Goal: Check status: Check status

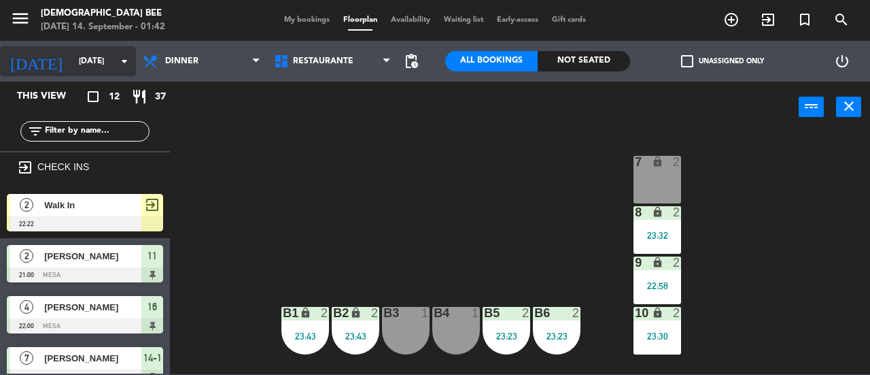
click at [72, 54] on input "[DATE]" at bounding box center [126, 61] width 108 height 23
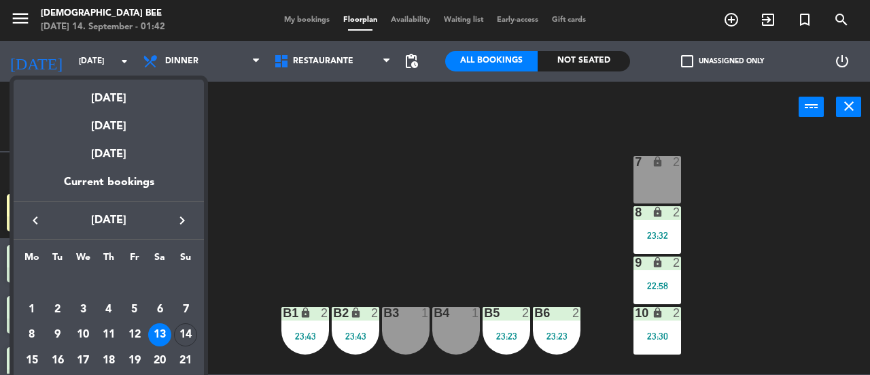
click at [175, 221] on icon "keyboard_arrow_right" at bounding box center [182, 220] width 16 height 16
click at [105, 305] on div "2" at bounding box center [108, 309] width 23 height 23
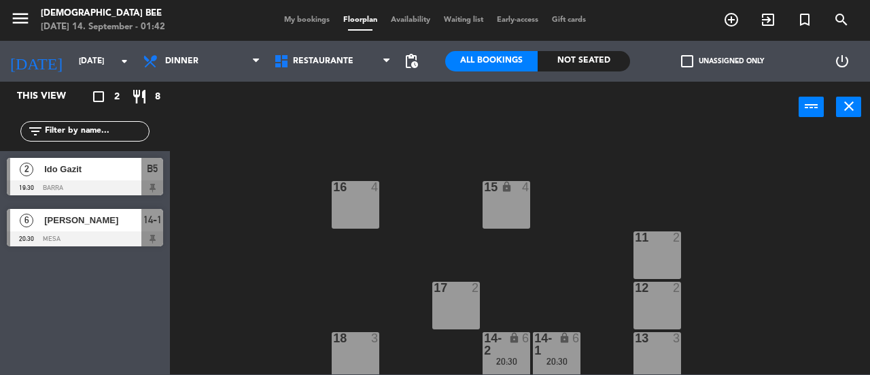
scroll to position [232, 0]
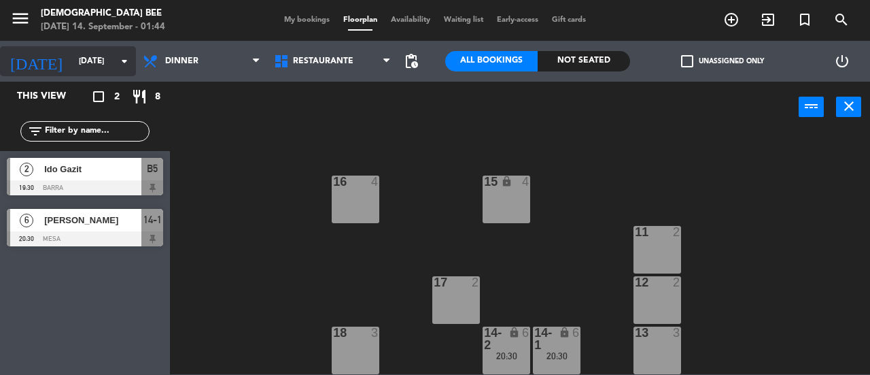
click at [89, 66] on input "[DATE]" at bounding box center [126, 61] width 108 height 23
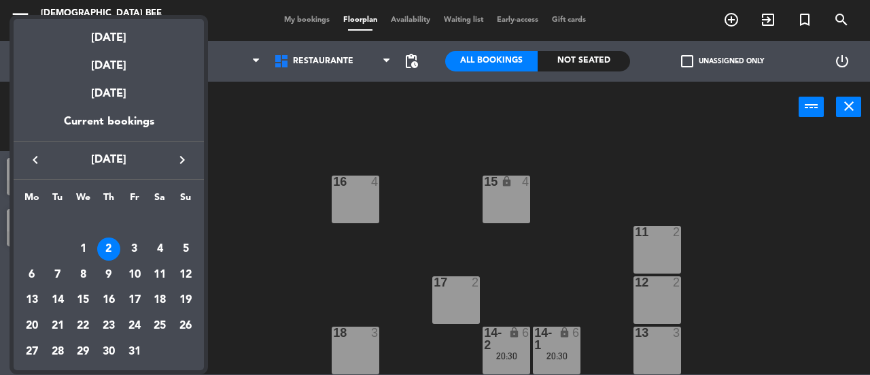
click at [35, 169] on div "keyboard_arrow_left [DATE] keyboard_arrow_right" at bounding box center [109, 160] width 190 height 38
click at [35, 157] on icon "keyboard_arrow_left" at bounding box center [35, 160] width 16 height 16
click at [58, 301] on div "16" at bounding box center [57, 299] width 23 height 23
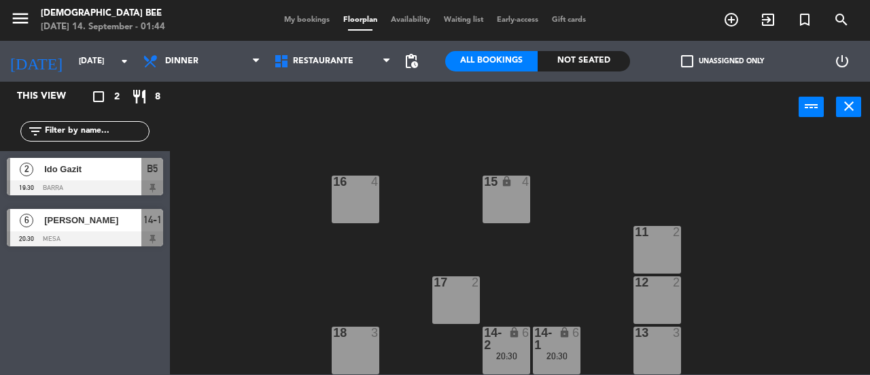
type input "[DATE]"
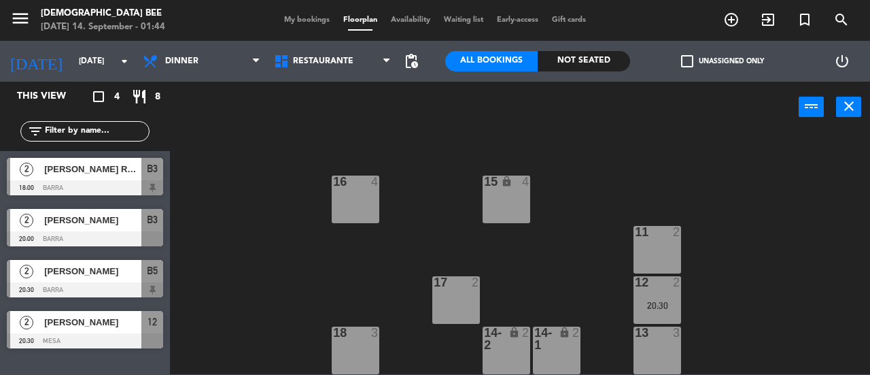
click at [94, 275] on span "[PERSON_NAME]" at bounding box center [92, 271] width 97 height 14
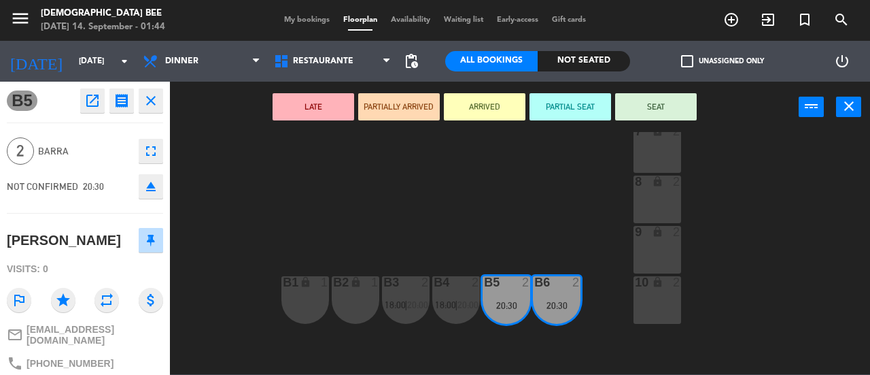
scroll to position [28, 0]
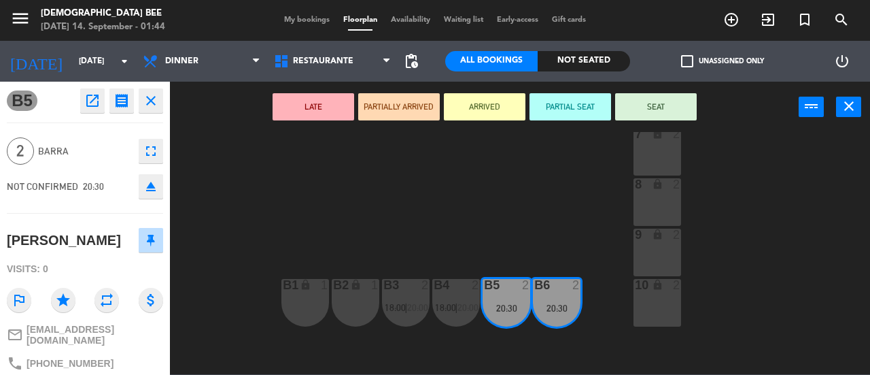
click at [303, 16] on span "My bookings" at bounding box center [306, 19] width 59 height 7
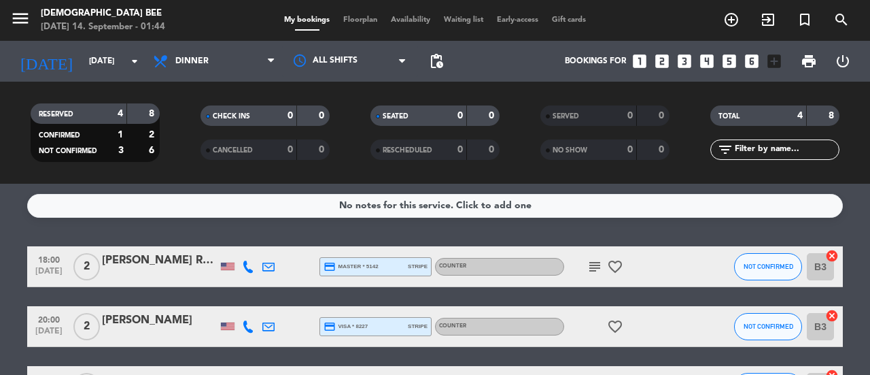
click at [596, 267] on icon "subject" at bounding box center [595, 266] width 16 height 16
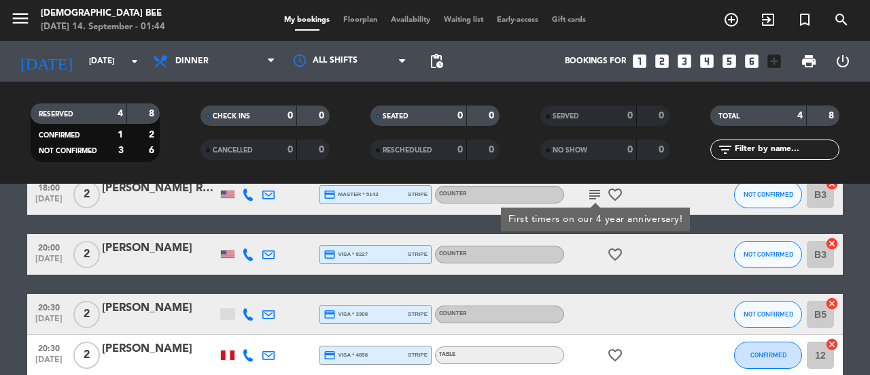
scroll to position [72, 0]
click at [228, 316] on div at bounding box center [228, 314] width 14 height 10
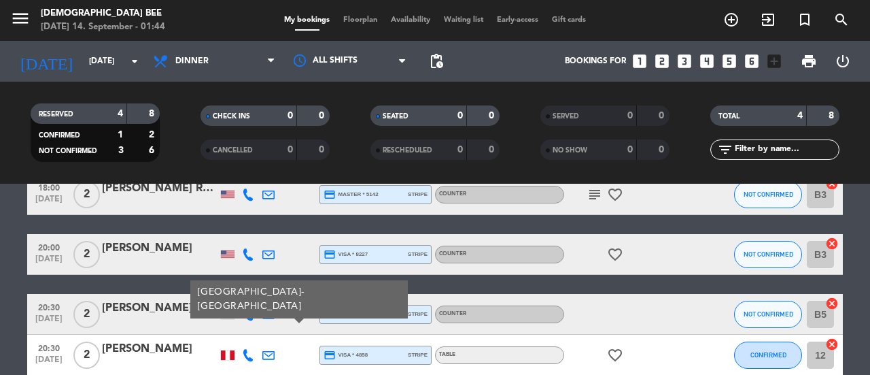
click at [366, 22] on span "Floorplan" at bounding box center [361, 19] width 48 height 7
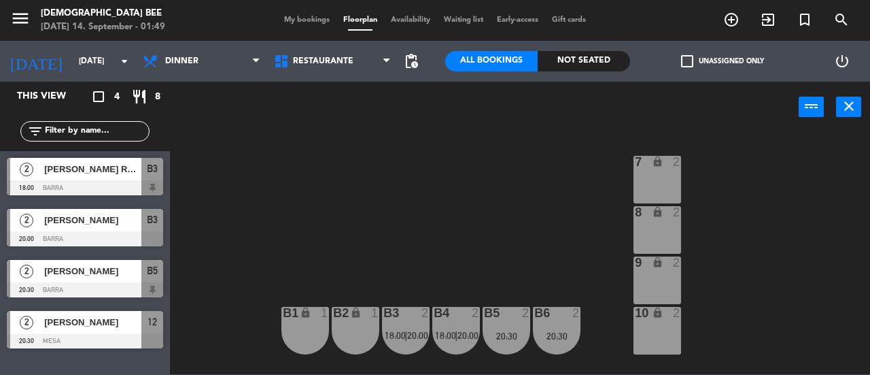
click at [870, 209] on div "7 lock 2 8 lock 2 9 lock 2 B1 lock 1 B2 lock 1 B3 2 18:00 | 20:00 B4 2 18:00 | …" at bounding box center [525, 253] width 692 height 242
